Goal: Task Accomplishment & Management: Use online tool/utility

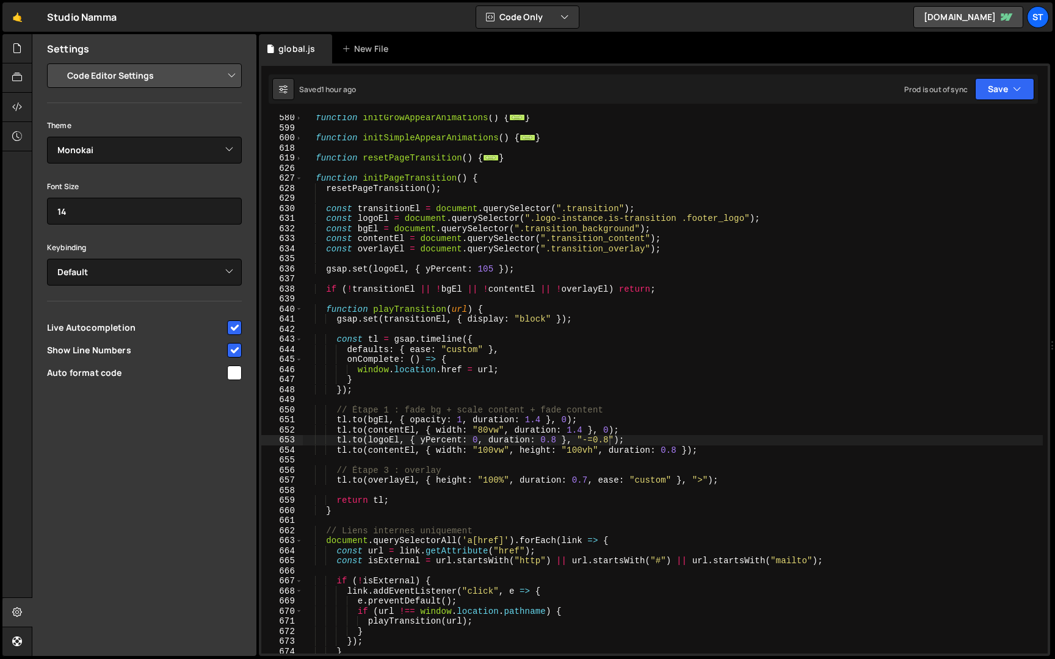
select select "editor"
select select "ace/theme/monokai"
click at [541, 421] on div "function initGrowAppearAnimations ( ) { ... } function initSimpleAppearAnimatio…" at bounding box center [673, 392] width 740 height 559
click at [585, 433] on div "function initGrowAppearAnimations ( ) { ... } function initSimpleAppearAnimatio…" at bounding box center [673, 392] width 740 height 559
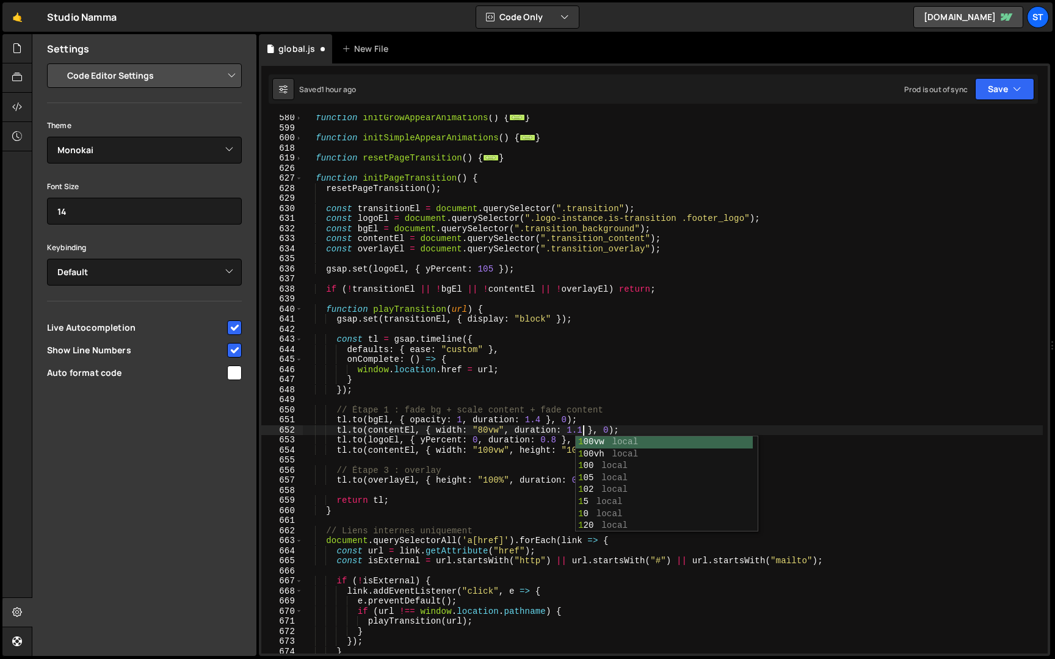
scroll to position [0, 19]
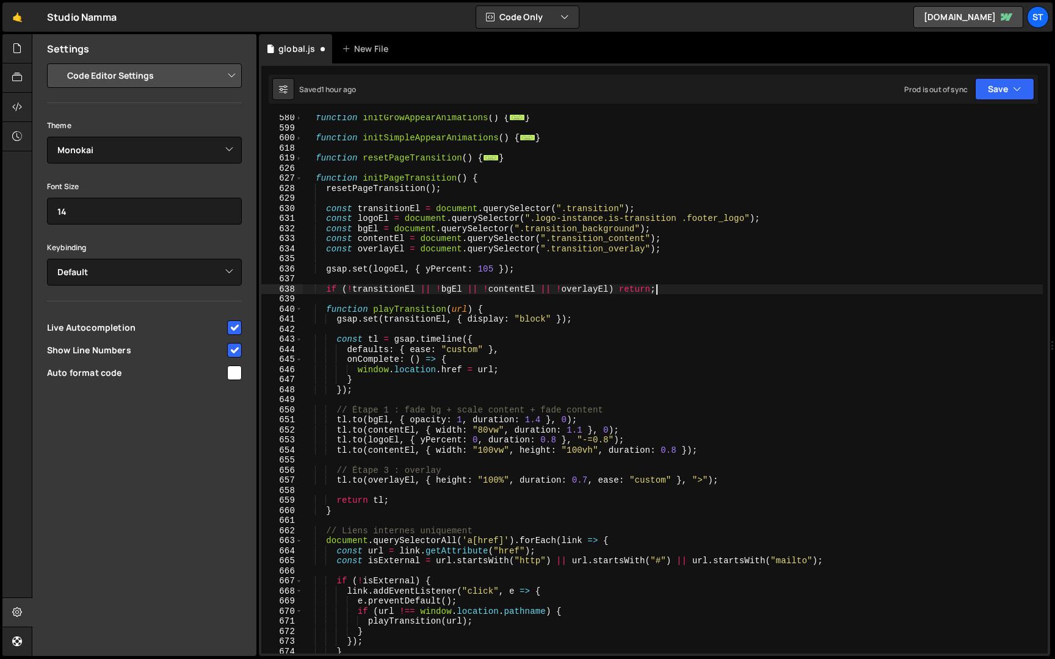
click at [754, 287] on div "function initGrowAppearAnimations ( ) { ... } function initSimpleAppearAnimatio…" at bounding box center [673, 392] width 740 height 559
click at [1016, 79] on button "Save" at bounding box center [1004, 89] width 59 height 22
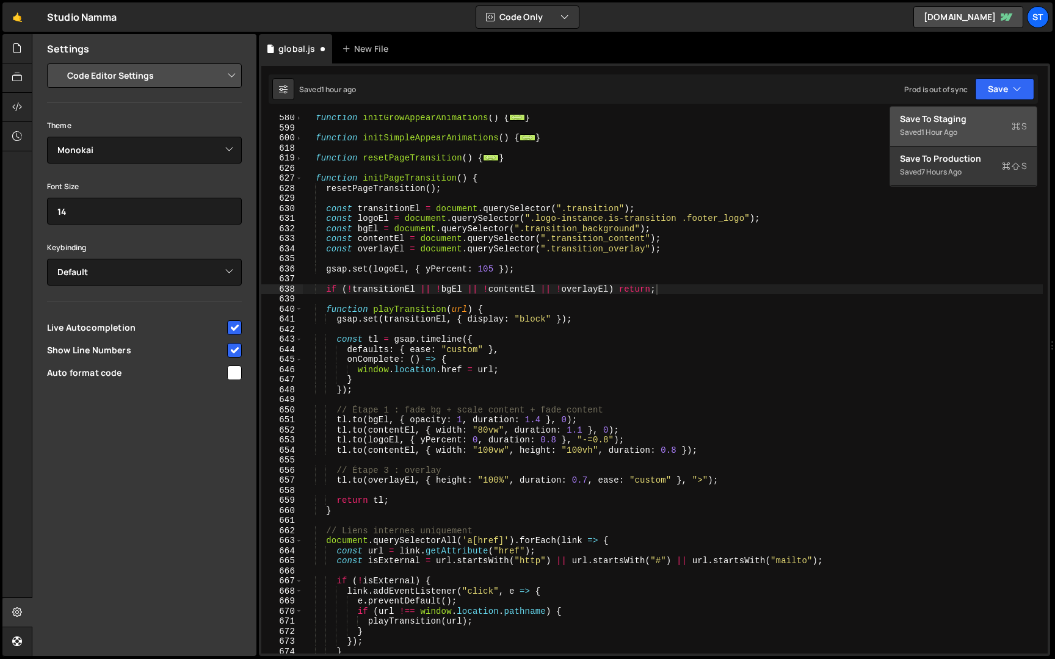
click at [981, 123] on div "Save to Staging S" at bounding box center [963, 119] width 127 height 12
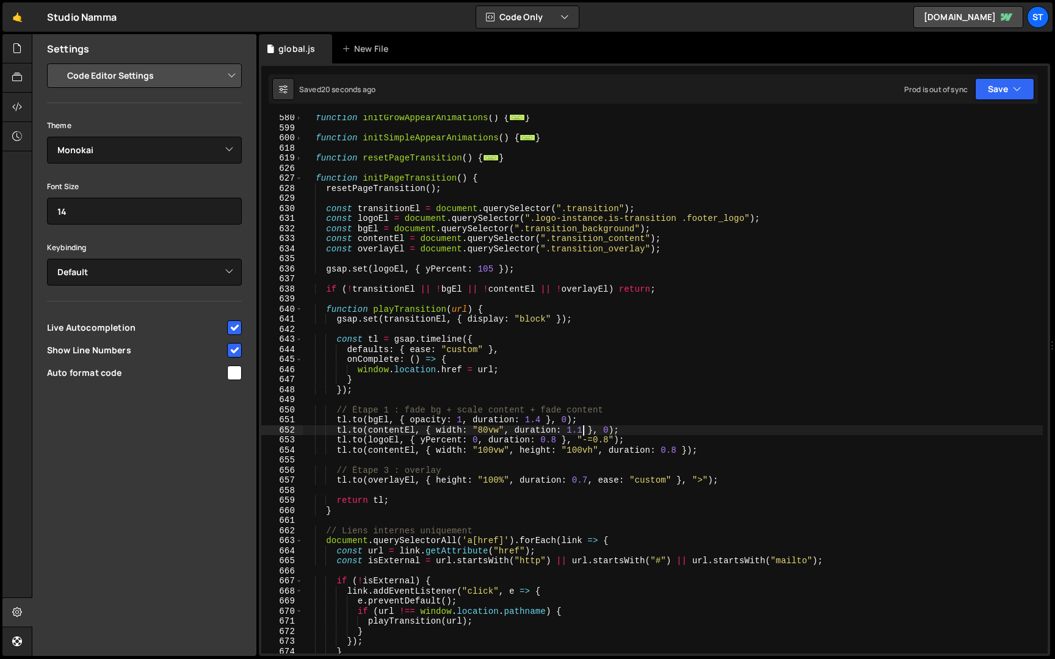
click at [584, 432] on div "function initGrowAppearAnimations ( ) { ... } function initSimpleAppearAnimatio…" at bounding box center [673, 392] width 740 height 559
click at [988, 96] on button "Save" at bounding box center [1004, 89] width 59 height 22
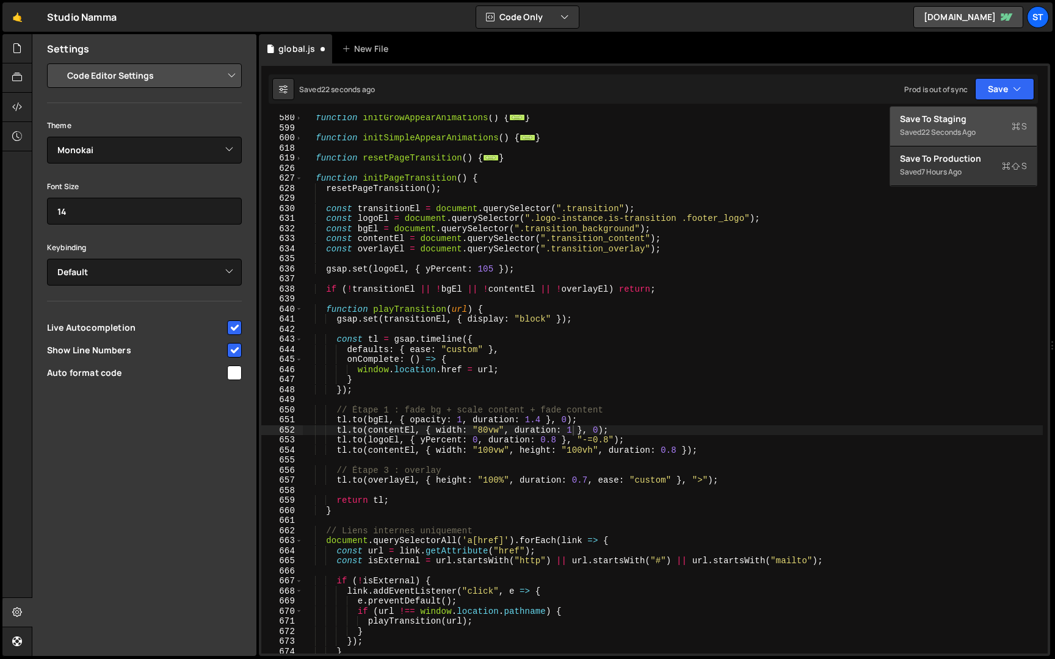
click at [974, 117] on div "Save to Staging S" at bounding box center [963, 119] width 127 height 12
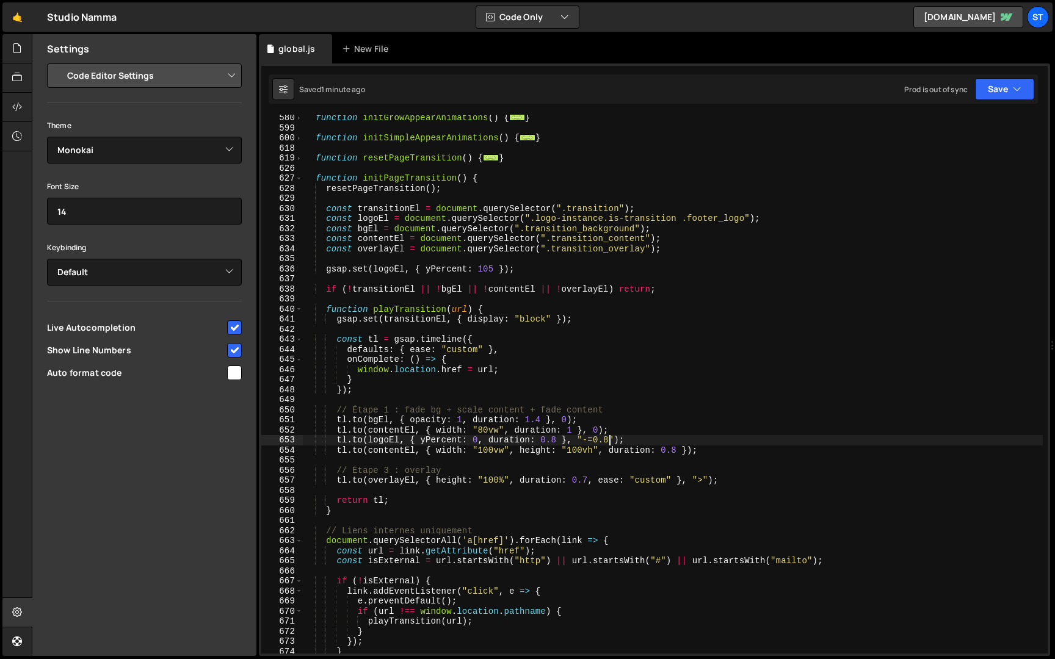
click at [609, 441] on div "function initGrowAppearAnimations ( ) { ... } function initSimpleAppearAnimatio…" at bounding box center [673, 392] width 740 height 559
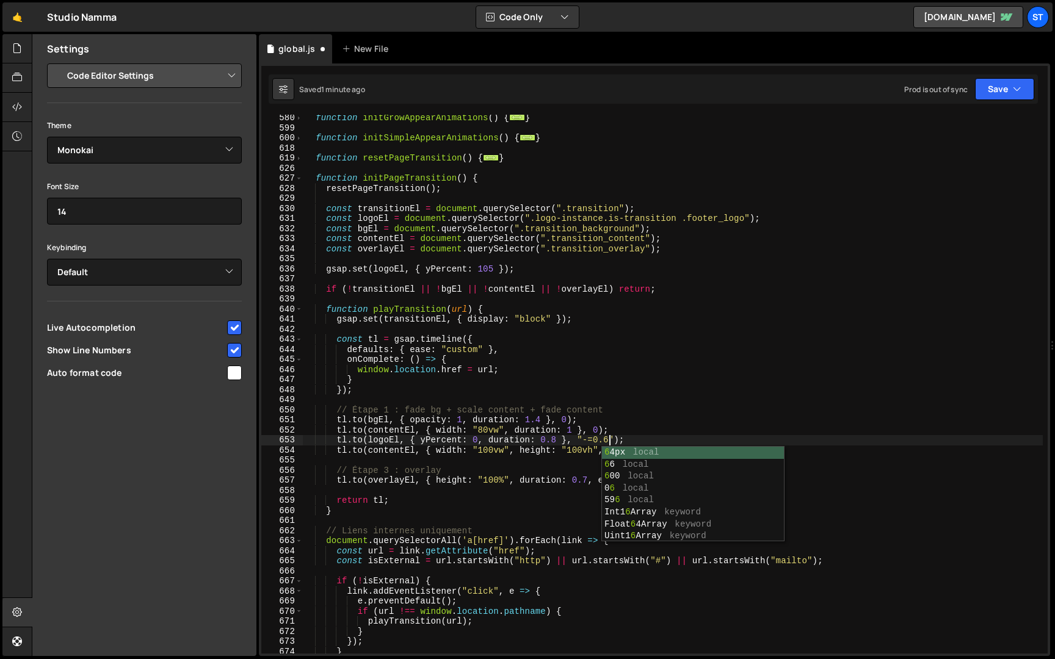
scroll to position [0, 21]
click at [1012, 97] on button "Save" at bounding box center [1004, 89] width 59 height 22
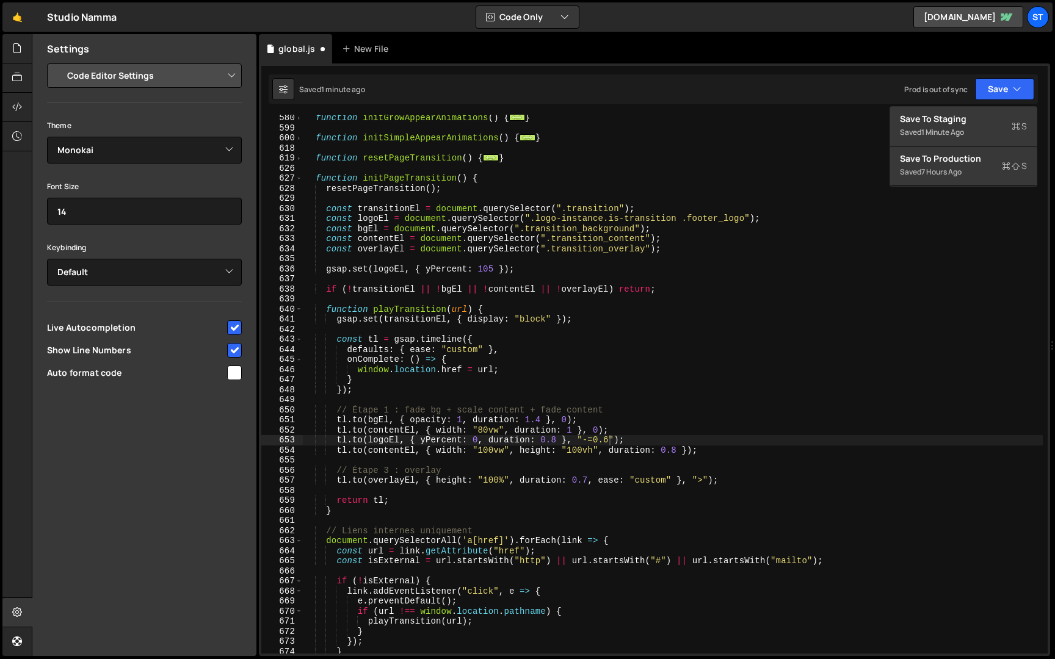
scroll to position [0, 2]
click at [574, 383] on div "function initGrowAppearAnimations ( ) { ... } function initSimpleAppearAnimatio…" at bounding box center [673, 392] width 740 height 559
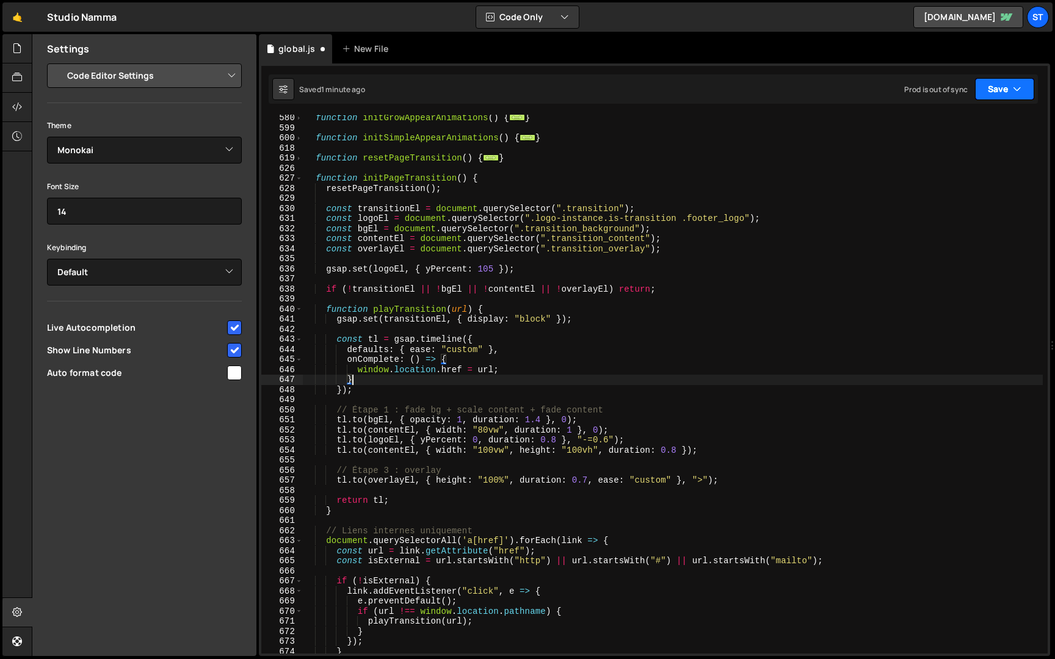
click at [1018, 92] on icon "button" at bounding box center [1017, 89] width 9 height 12
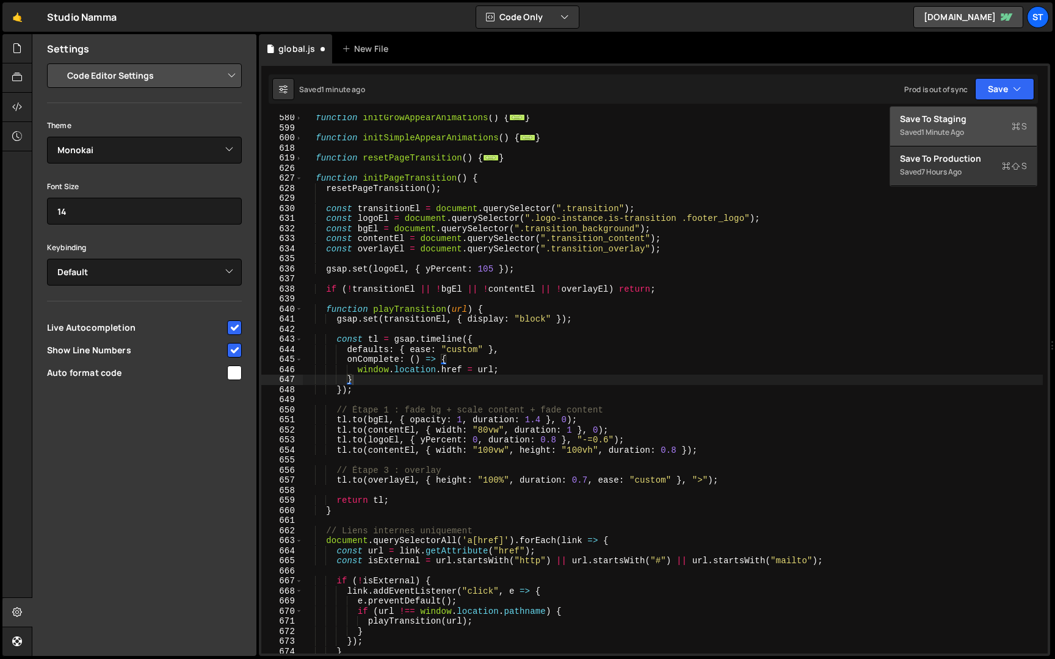
click at [992, 123] on div "Save to Staging S" at bounding box center [963, 119] width 127 height 12
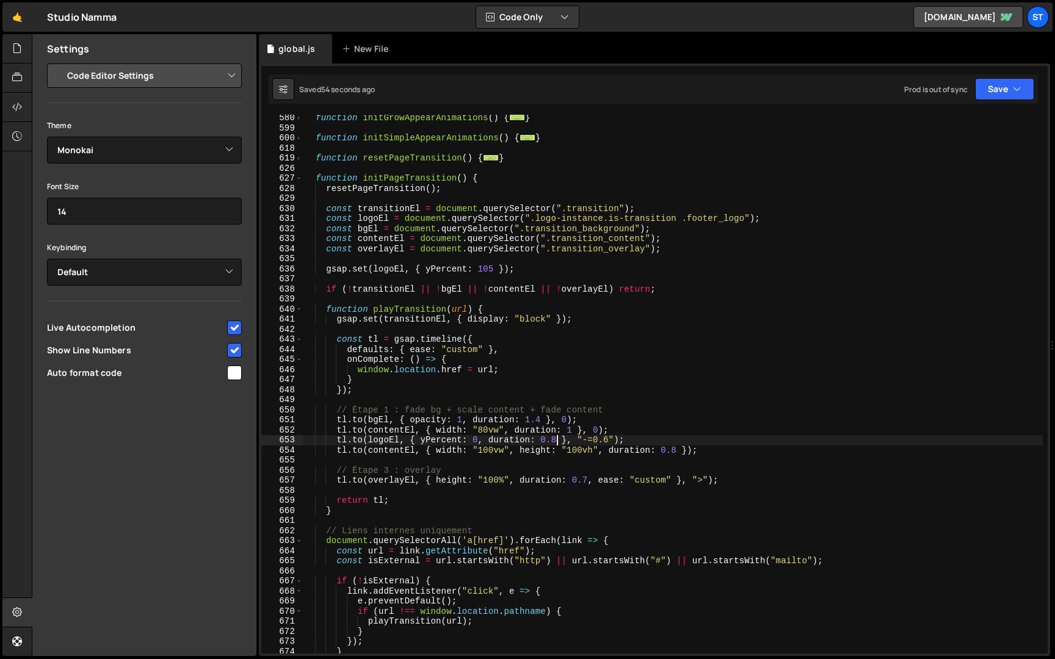
click at [557, 438] on div "function initGrowAppearAnimations ( ) { ... } function initSimpleAppearAnimatio…" at bounding box center [673, 392] width 740 height 559
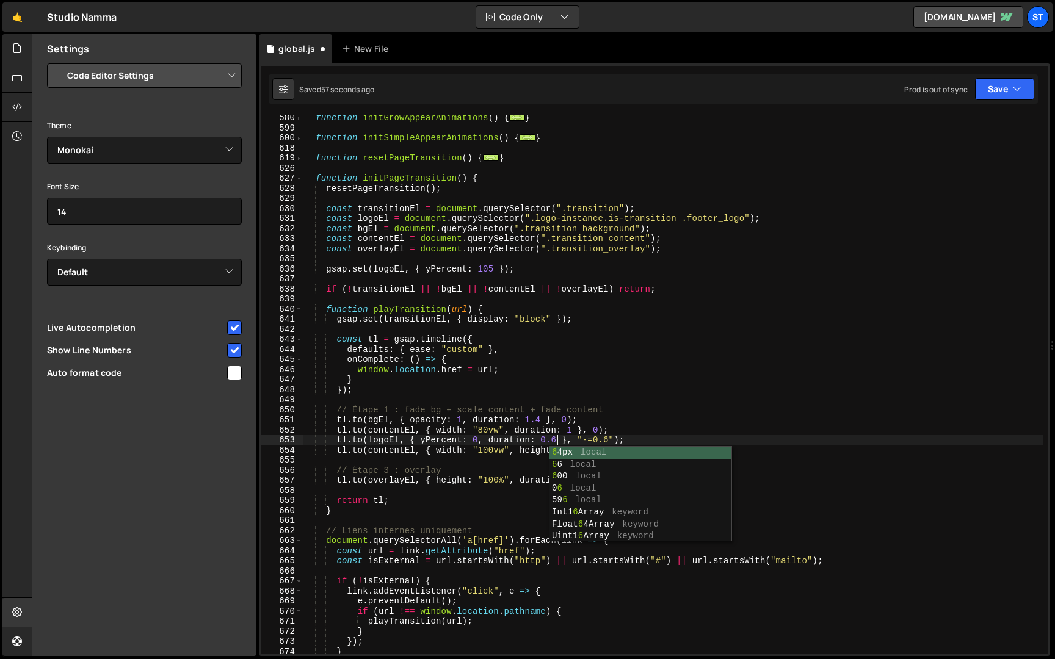
scroll to position [0, 17]
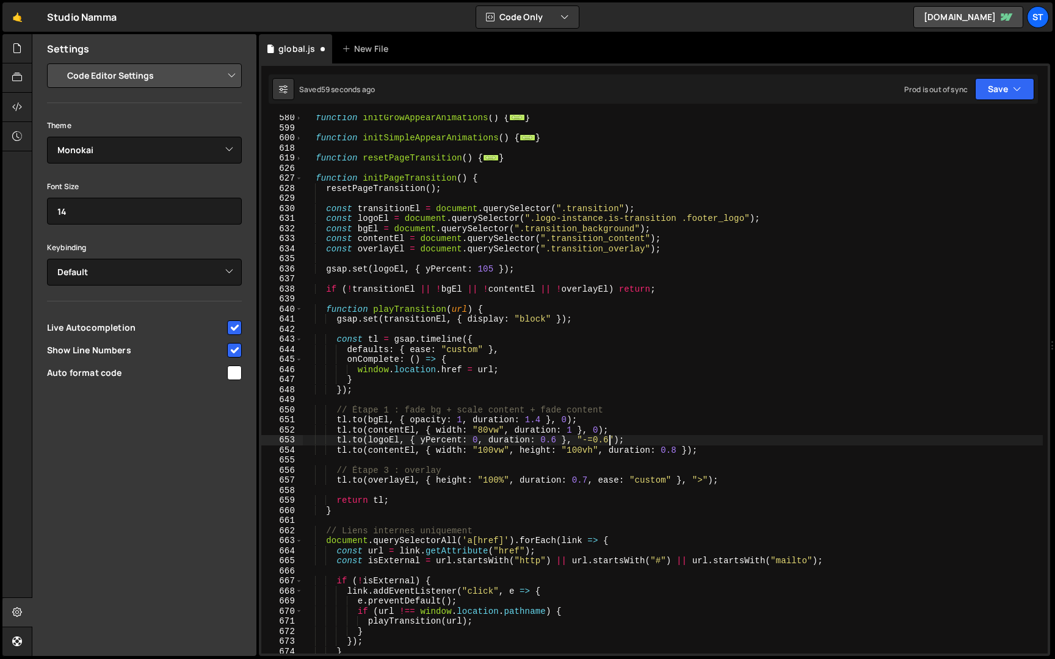
click at [610, 442] on div "function initGrowAppearAnimations ( ) { ... } function initSimpleAppearAnimatio…" at bounding box center [673, 392] width 740 height 559
click at [1011, 82] on button "Save" at bounding box center [1004, 89] width 59 height 22
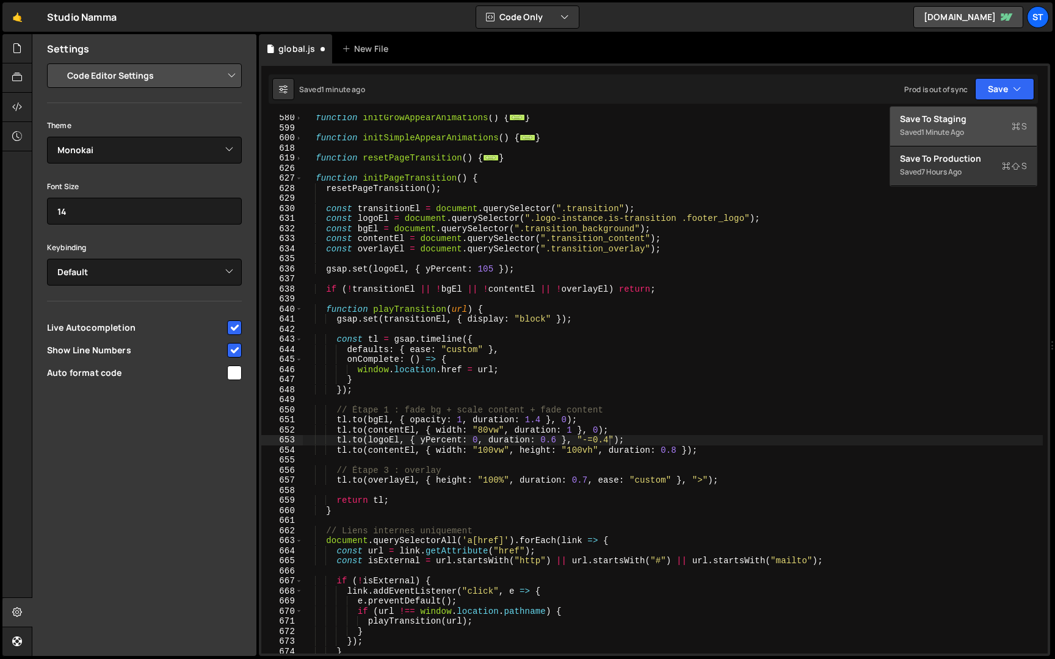
click at [996, 123] on div "Save to Staging S" at bounding box center [963, 119] width 127 height 12
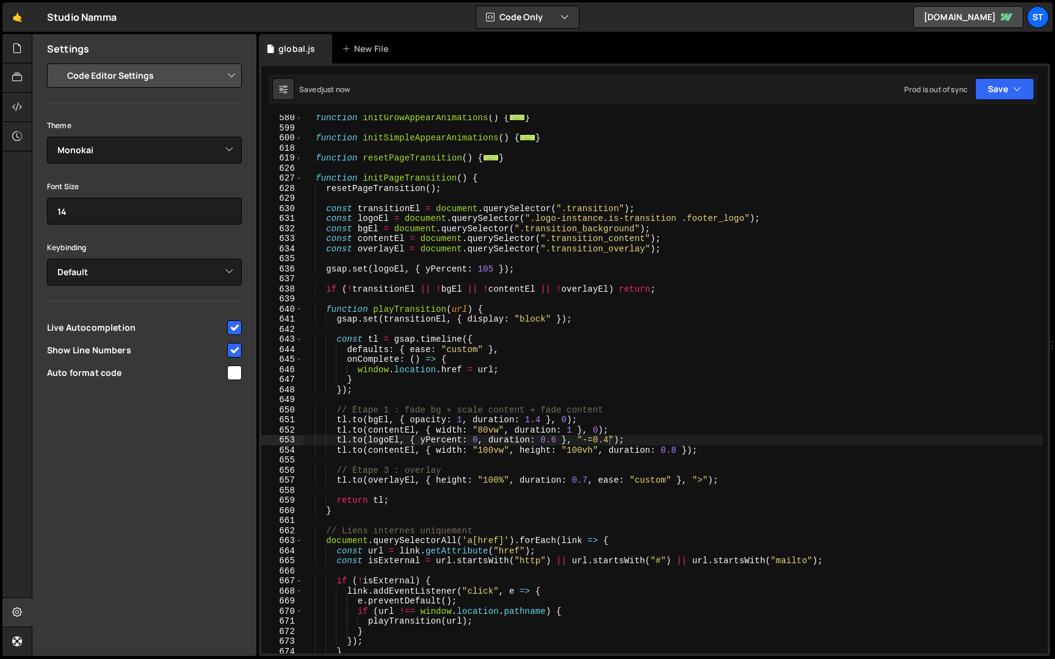
click at [607, 443] on div "function initGrowAppearAnimations ( ) { ... } function initSimpleAppearAnimatio…" at bounding box center [673, 392] width 740 height 559
click at [654, 432] on div "function initGrowAppearAnimations ( ) { ... } function initSimpleAppearAnimatio…" at bounding box center [673, 392] width 740 height 559
click at [1016, 95] on button "Save" at bounding box center [1004, 89] width 59 height 22
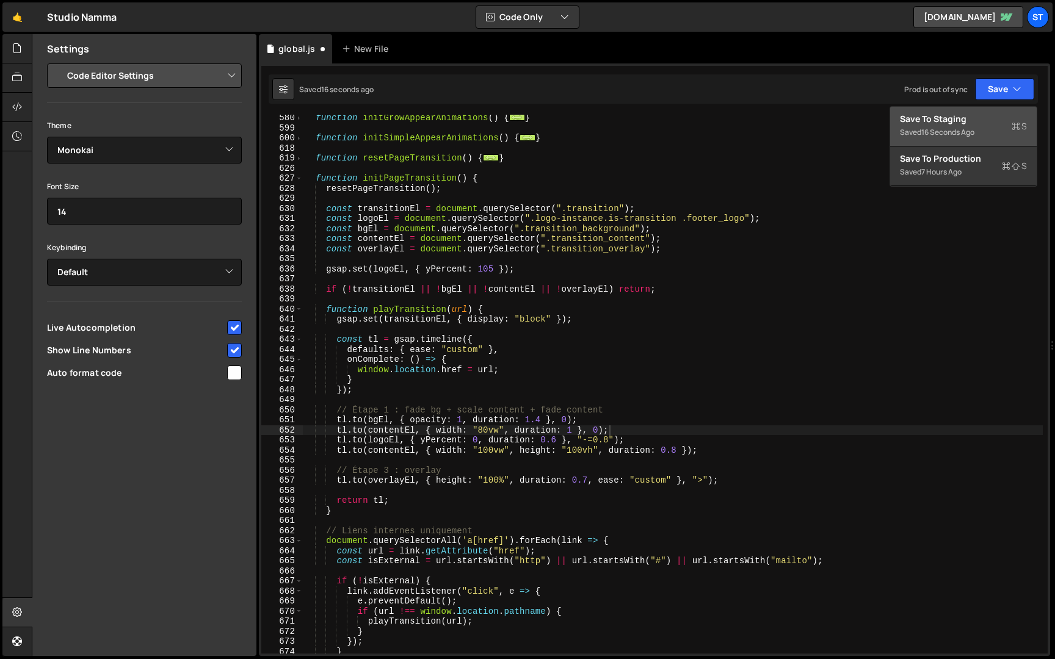
click at [992, 134] on div "Saved 16 seconds ago" at bounding box center [963, 132] width 127 height 15
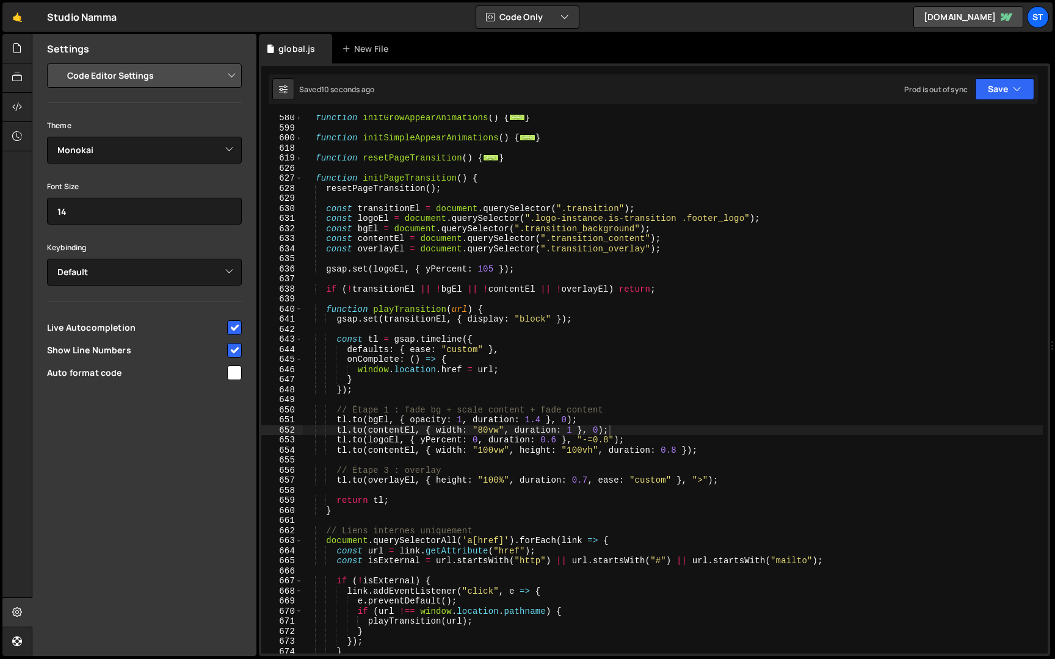
click at [607, 441] on div "function initGrowAppearAnimations ( ) { ... } function initSimpleAppearAnimatio…" at bounding box center [673, 392] width 740 height 559
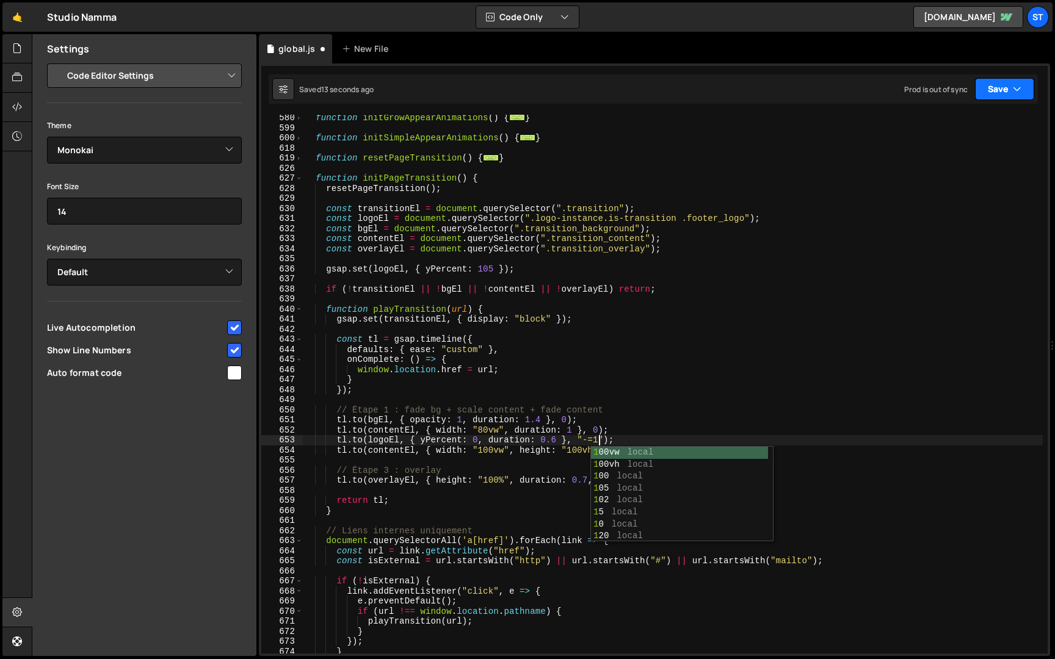
click at [1013, 96] on button "Save" at bounding box center [1004, 89] width 59 height 22
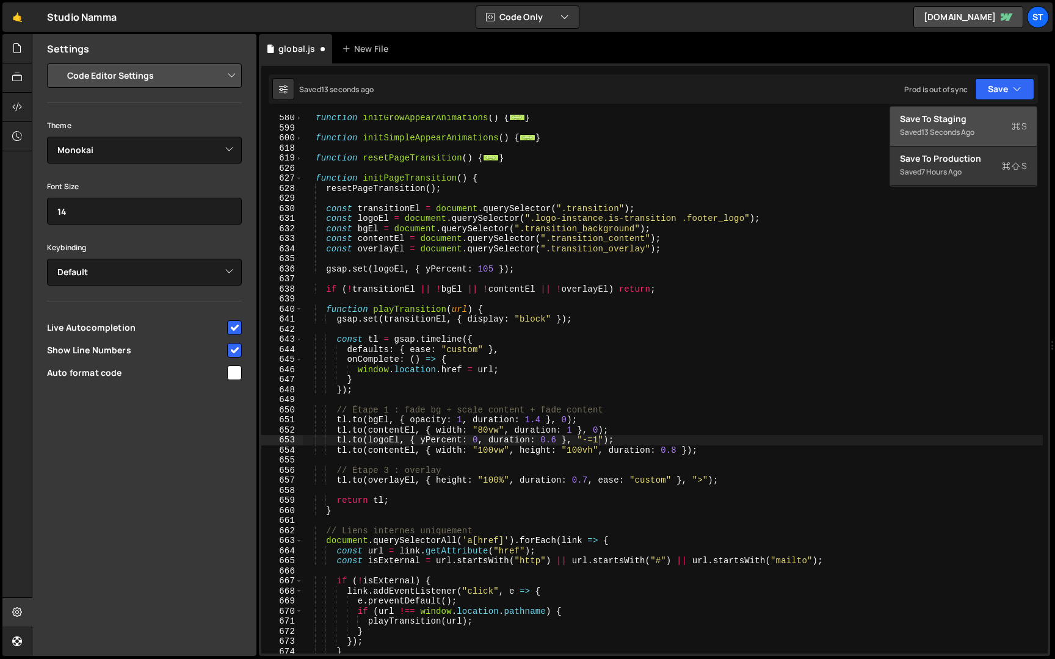
click at [989, 126] on div "Saved 13 seconds ago" at bounding box center [963, 132] width 127 height 15
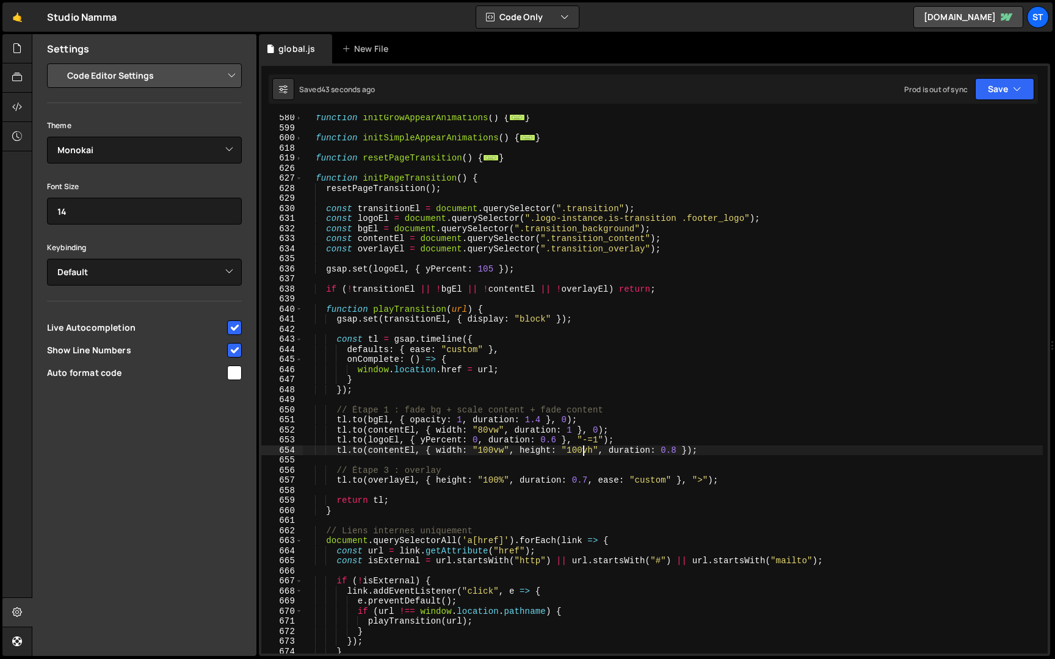
click at [580, 451] on div "function initGrowAppearAnimations ( ) { ... } function initSimpleAppearAnimatio…" at bounding box center [673, 392] width 740 height 559
click at [573, 453] on div "function initGrowAppearAnimations ( ) { ... } function initSimpleAppearAnimatio…" at bounding box center [673, 392] width 740 height 559
click at [577, 452] on div "function initGrowAppearAnimations ( ) { ... } function initSimpleAppearAnimatio…" at bounding box center [673, 392] width 740 height 559
click at [584, 452] on div "function initGrowAppearAnimations ( ) { ... } function initSimpleAppearAnimatio…" at bounding box center [673, 392] width 740 height 559
click at [589, 452] on div "function initGrowAppearAnimations ( ) { ... } function initSimpleAppearAnimatio…" at bounding box center [673, 392] width 740 height 559
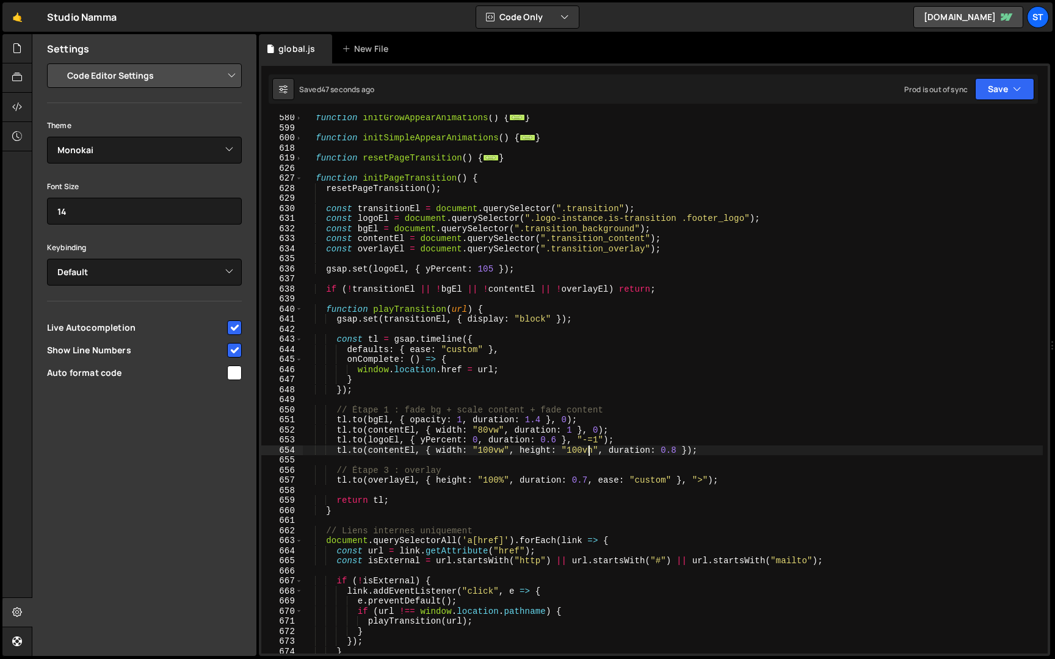
click at [590, 452] on div "function initGrowAppearAnimations ( ) { ... } function initSimpleAppearAnimatio…" at bounding box center [673, 392] width 740 height 559
click at [592, 452] on div "function initGrowAppearAnimations ( ) { ... } function initSimpleAppearAnimatio…" at bounding box center [673, 392] width 740 height 559
click at [678, 449] on div "function initGrowAppearAnimations ( ) { ... } function initSimpleAppearAnimatio…" at bounding box center [673, 392] width 740 height 559
click at [1004, 95] on button "Save" at bounding box center [1004, 89] width 59 height 22
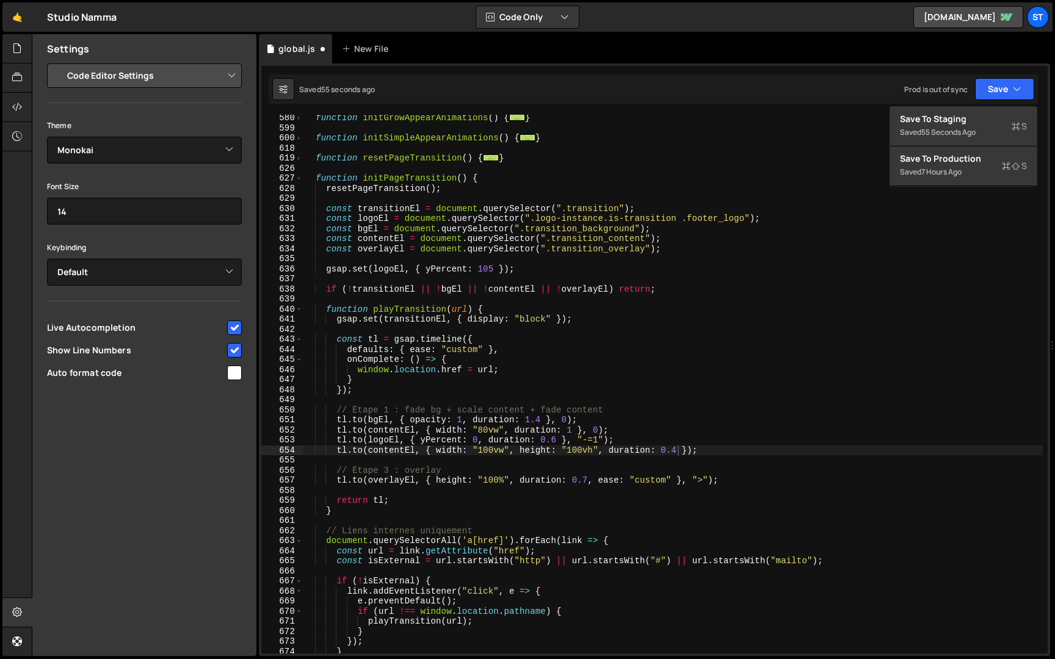
click at [999, 105] on div "[DOMAIN_NAME](contentEl, { width: "100vw", height: "100vh", duration: 0.4 }); 5…" at bounding box center [654, 359] width 791 height 593
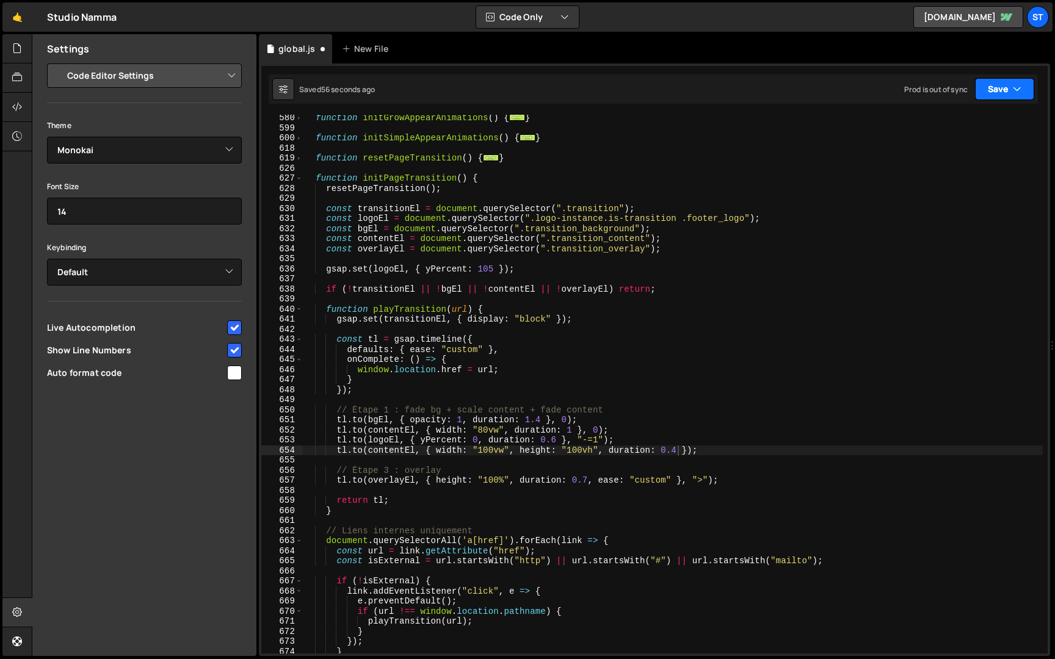
click at [1003, 93] on button "Save" at bounding box center [1004, 89] width 59 height 22
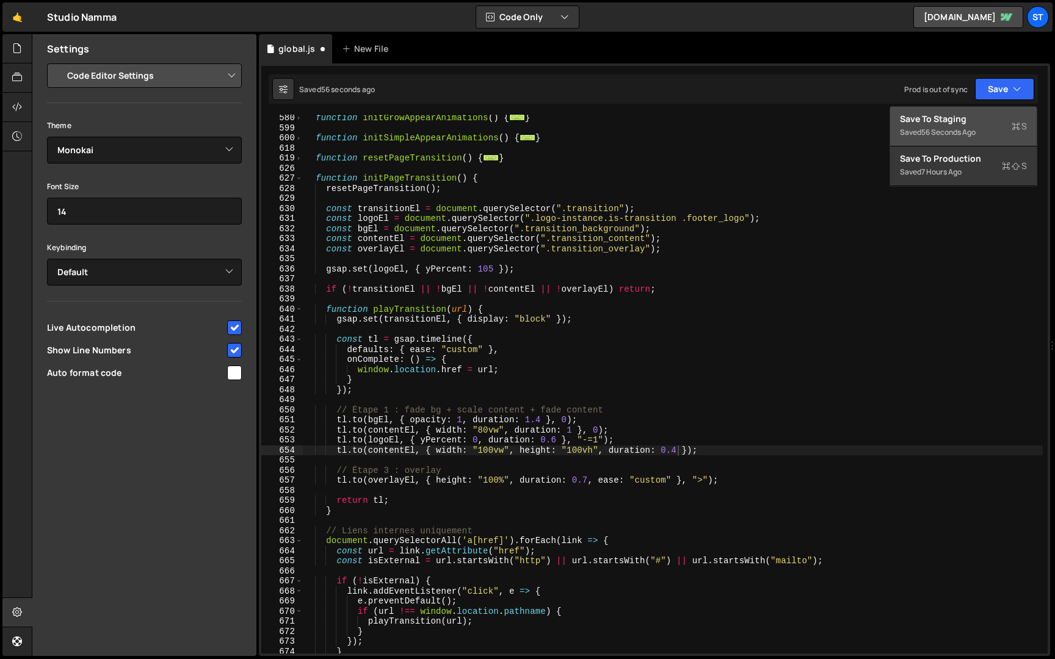
click at [999, 114] on div "Save to Staging S" at bounding box center [963, 119] width 127 height 12
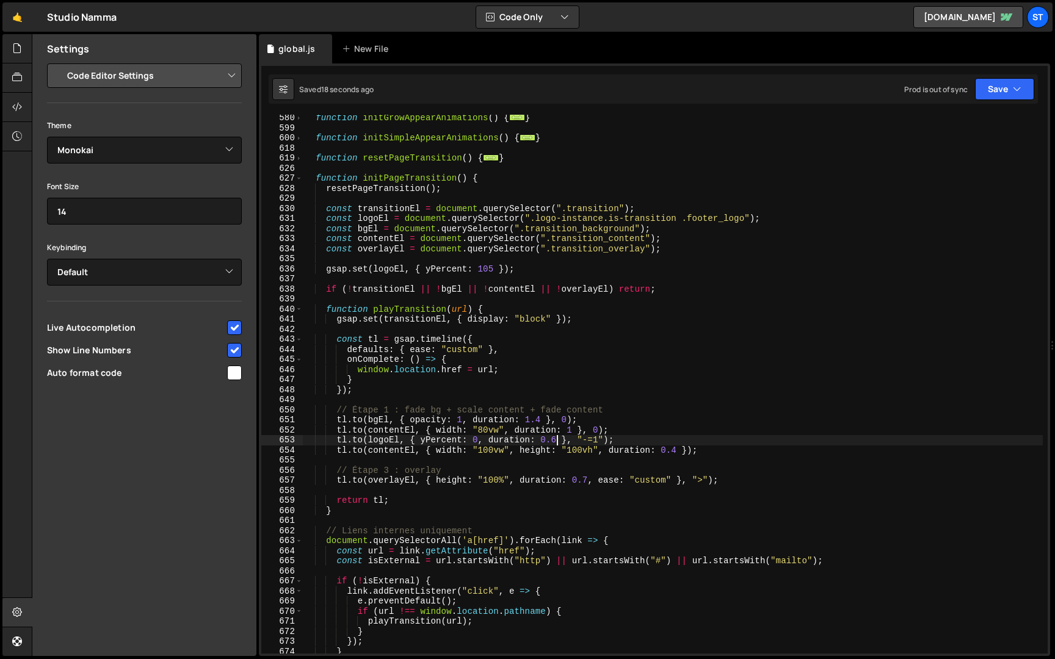
click at [556, 438] on div "function initGrowAppearAnimations ( ) { ... } function initSimpleAppearAnimatio…" at bounding box center [673, 392] width 740 height 559
click at [648, 424] on div "function initGrowAppearAnimations ( ) { ... } function initSimpleAppearAnimatio…" at bounding box center [673, 392] width 740 height 559
click at [600, 440] on div "function initGrowAppearAnimations ( ) { ... } function initSimpleAppearAnimatio…" at bounding box center [673, 392] width 740 height 559
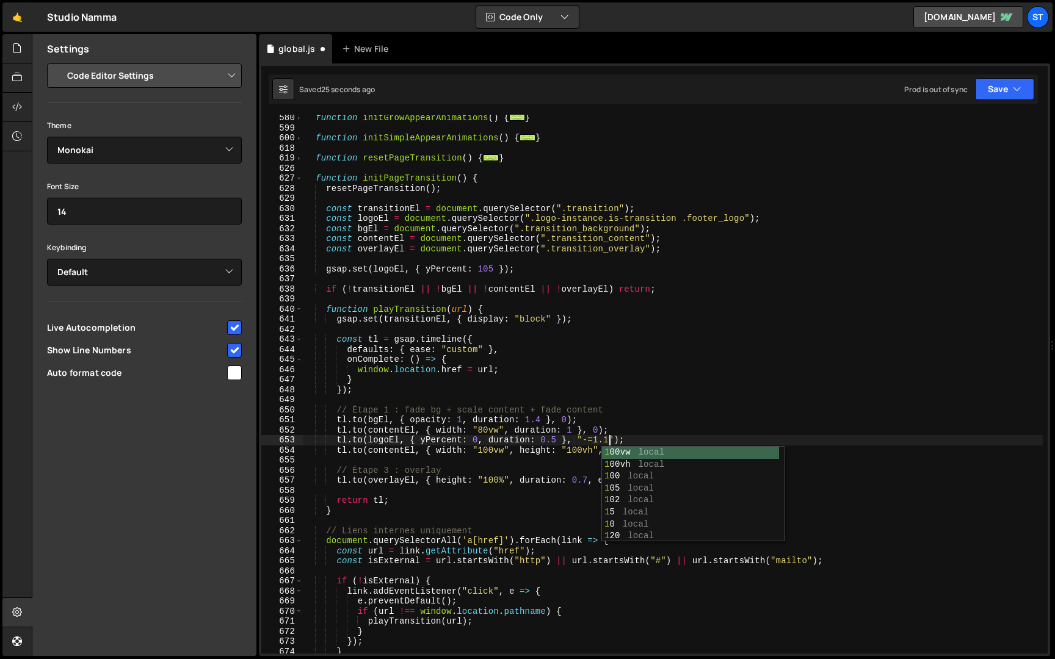
click at [715, 407] on div "function initGrowAppearAnimations ( ) { ... } function initSimpleAppearAnimatio…" at bounding box center [673, 392] width 740 height 559
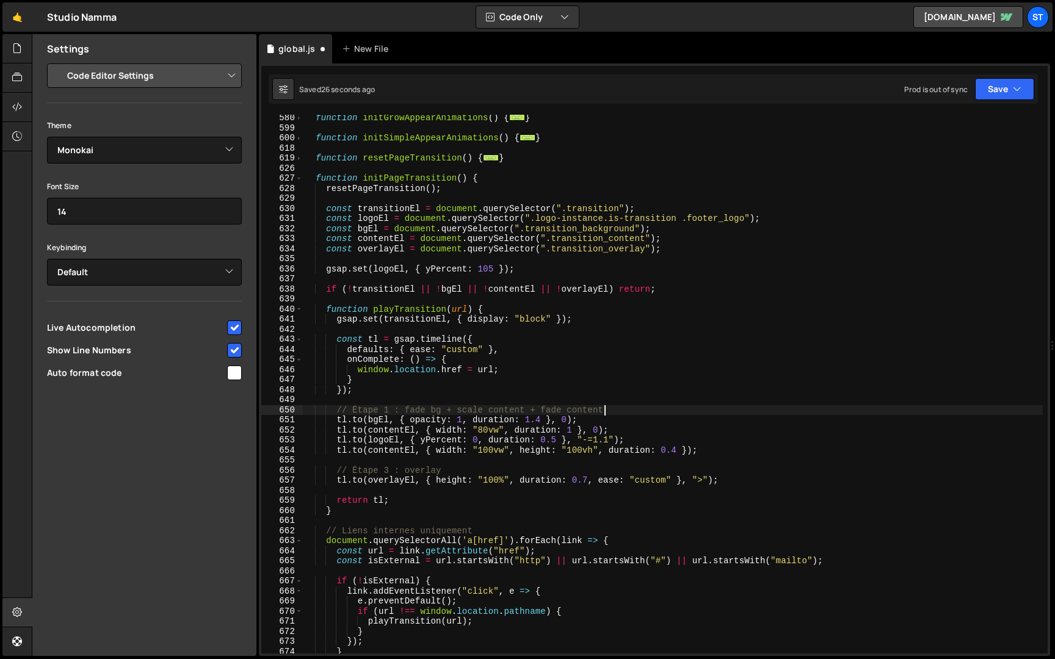
click at [676, 449] on div "function initGrowAppearAnimations ( ) { ... } function initSimpleAppearAnimatio…" at bounding box center [673, 392] width 740 height 559
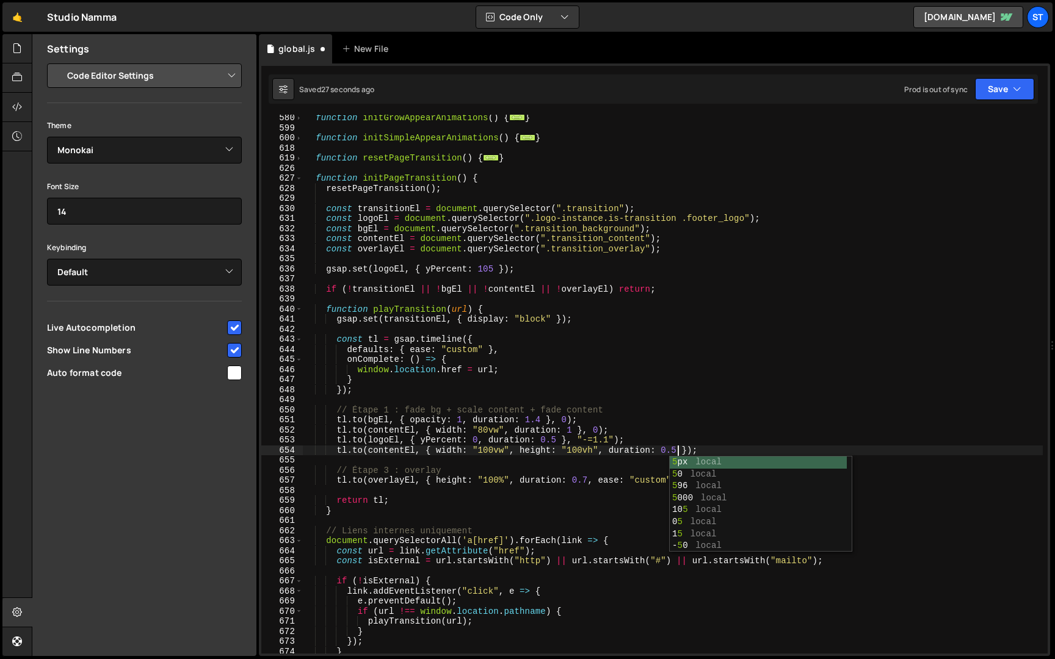
scroll to position [0, 26]
click at [1003, 90] on button "Save" at bounding box center [1004, 89] width 59 height 22
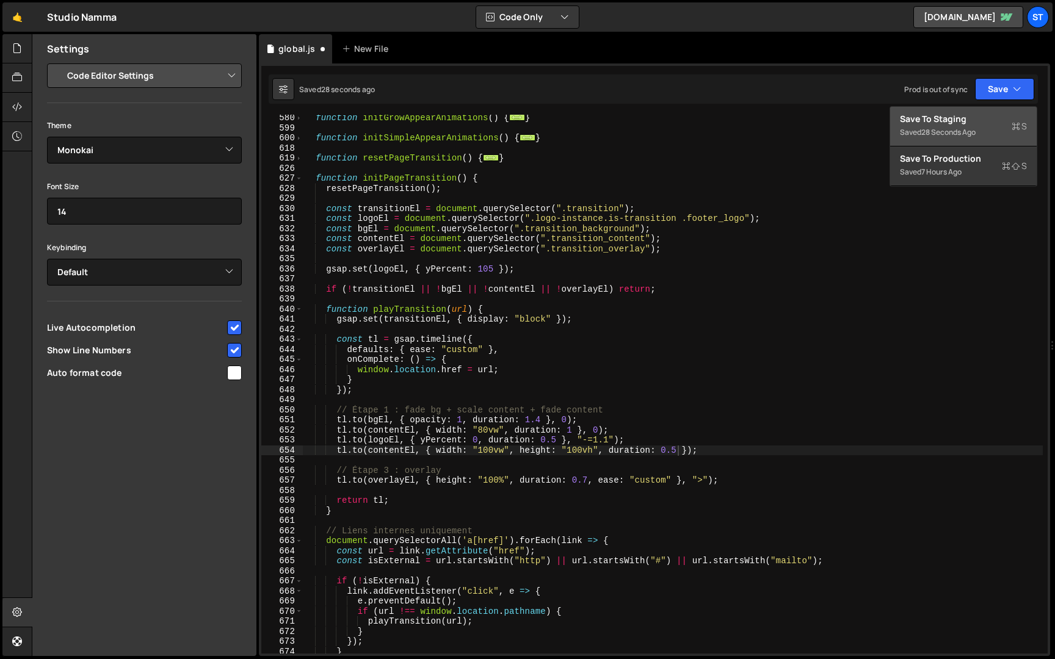
click at [980, 120] on div "Save to Staging S" at bounding box center [963, 119] width 127 height 12
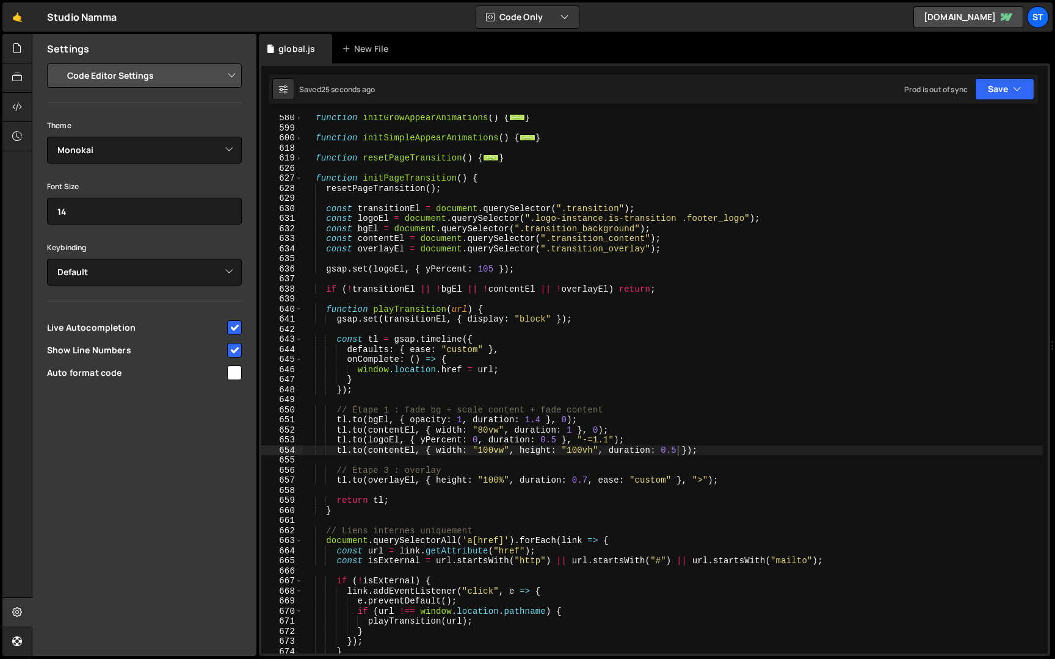
scroll to position [0, 21]
click at [608, 439] on div "function initGrowAppearAnimations ( ) { ... } function initSimpleAppearAnimatio…" at bounding box center [673, 392] width 740 height 559
click at [713, 370] on div "function initGrowAppearAnimations ( ) { ... } function initSimpleAppearAnimatio…" at bounding box center [673, 392] width 740 height 559
click at [1009, 85] on button "Save" at bounding box center [1004, 89] width 59 height 22
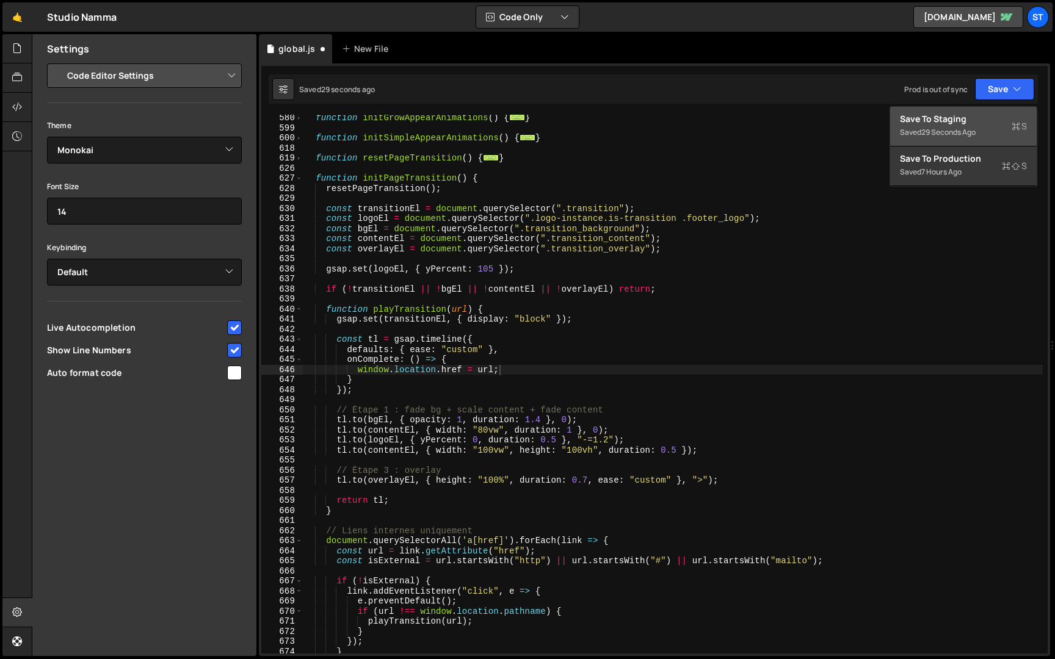
click at [979, 113] on div "Save to Staging S" at bounding box center [963, 119] width 127 height 12
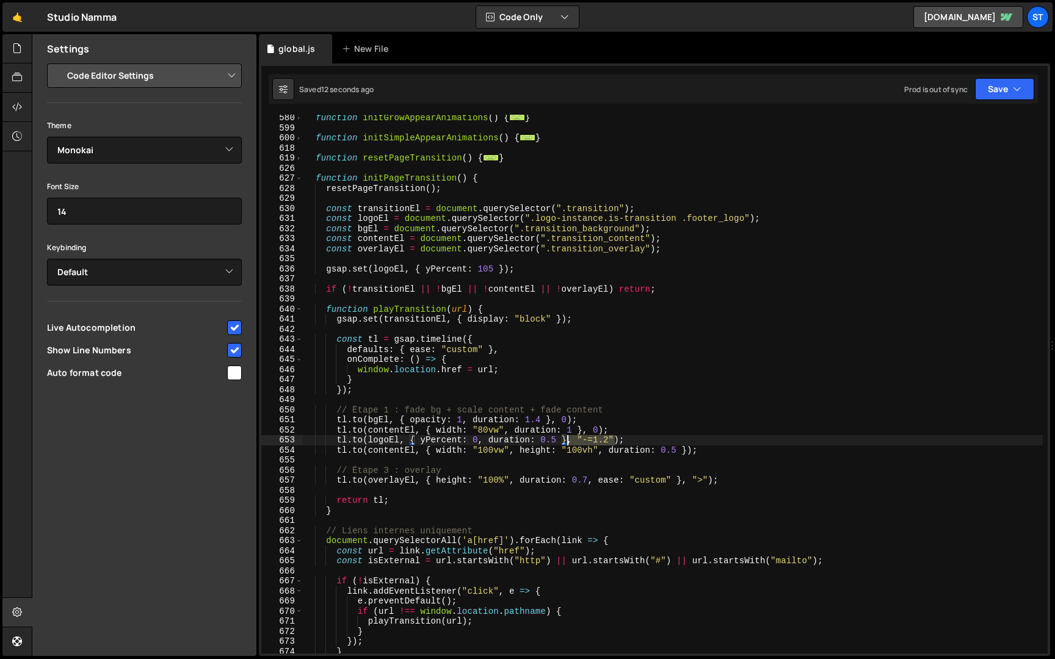
drag, startPoint x: 614, startPoint y: 441, endPoint x: 569, endPoint y: 438, distance: 44.6
click at [569, 438] on div "function initGrowAppearAnimations ( ) { ... } function initSimpleAppearAnimatio…" at bounding box center [673, 392] width 740 height 559
click at [687, 449] on div "function initGrowAppearAnimations ( ) { ... } function initSimpleAppearAnimatio…" at bounding box center [673, 392] width 740 height 559
paste textarea ", "-=1.2""
click at [729, 452] on div "function initGrowAppearAnimations ( ) { ... } function initSimpleAppearAnimatio…" at bounding box center [673, 392] width 740 height 559
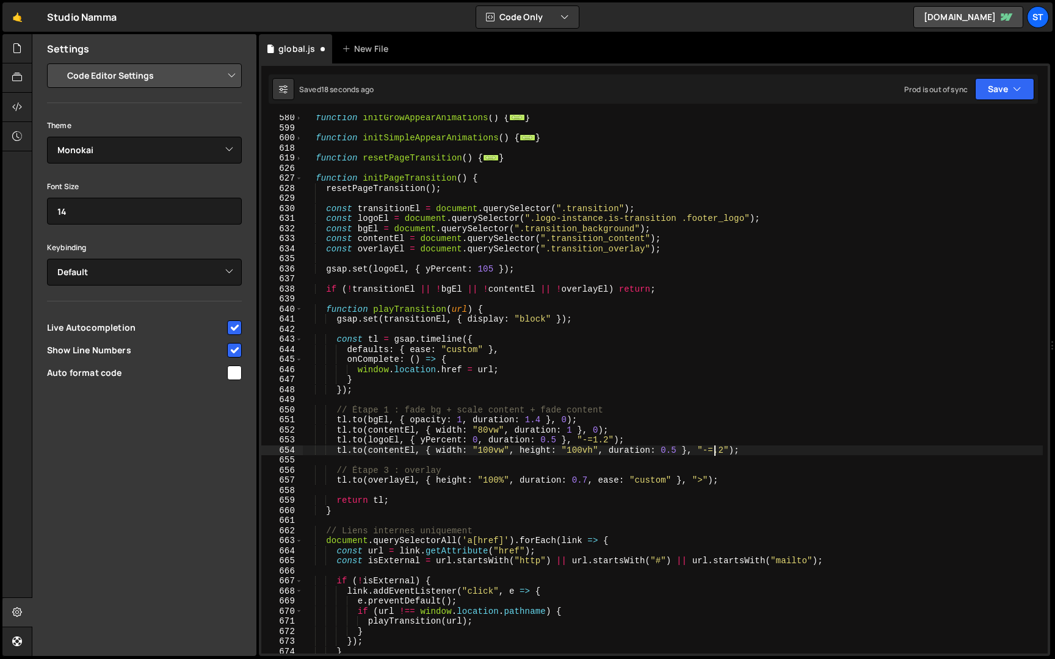
scroll to position [0, 29]
click at [772, 446] on div "function initGrowAppearAnimations ( ) { ... } function initSimpleAppearAnimatio…" at bounding box center [673, 392] width 740 height 559
type textarea "[DOMAIN_NAME](contentEl, { width: "100vw", height: "100vh", duration: 0.5 }, "-…"
click at [996, 87] on button "Save" at bounding box center [1004, 89] width 59 height 22
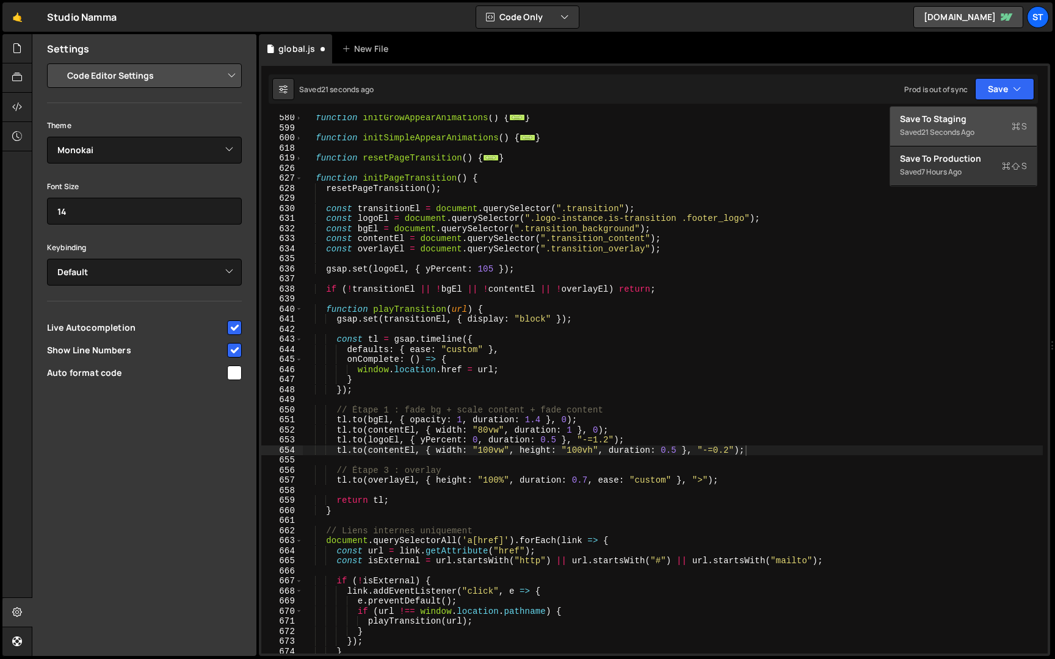
click at [981, 117] on div "Save to Staging S" at bounding box center [963, 119] width 127 height 12
